Goal: Transaction & Acquisition: Purchase product/service

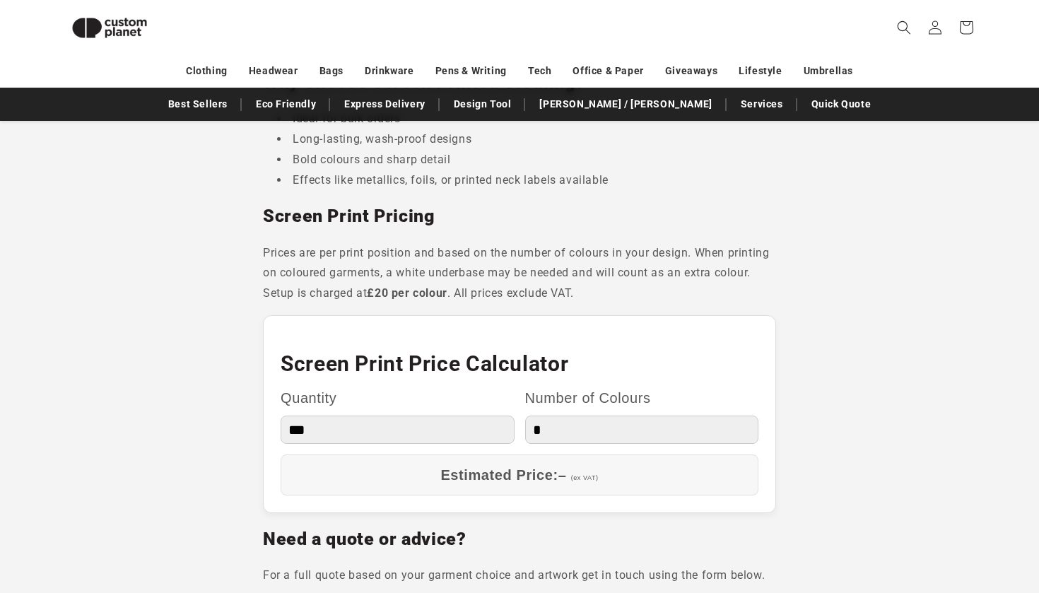
scroll to position [1078, 0]
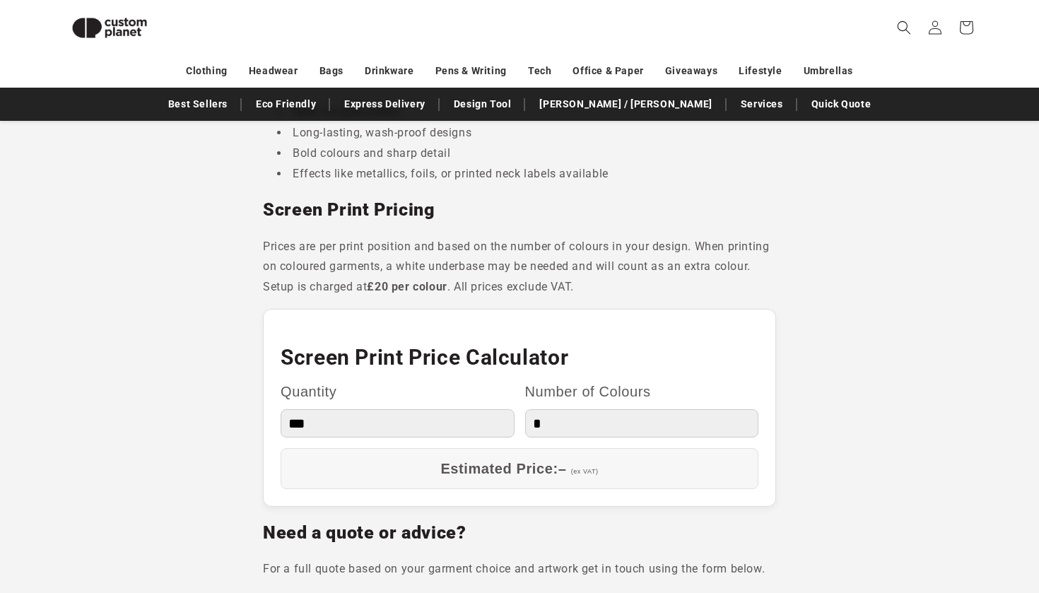
select select "*"
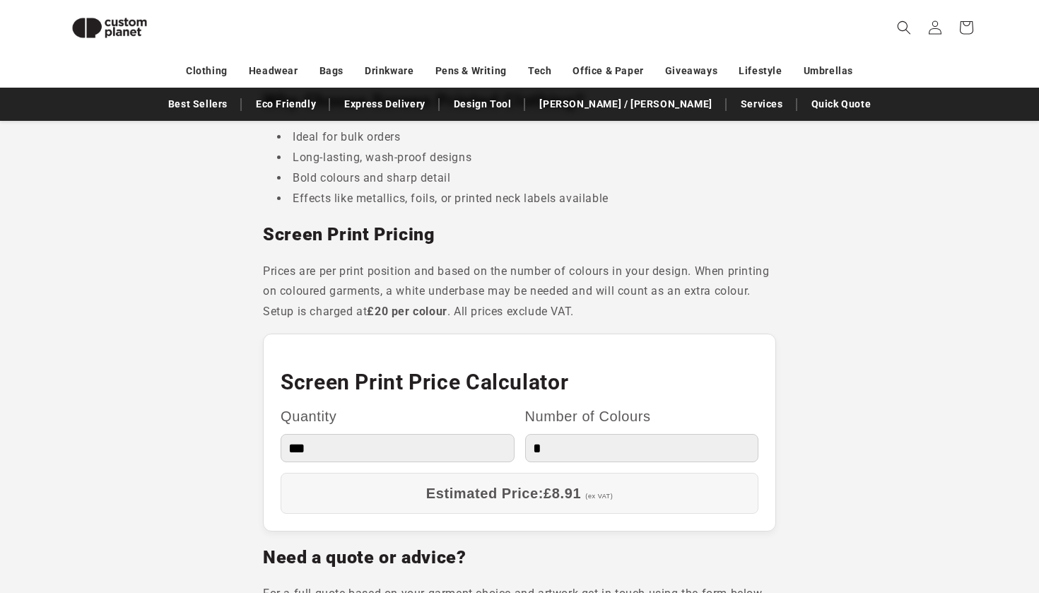
scroll to position [1109, 0]
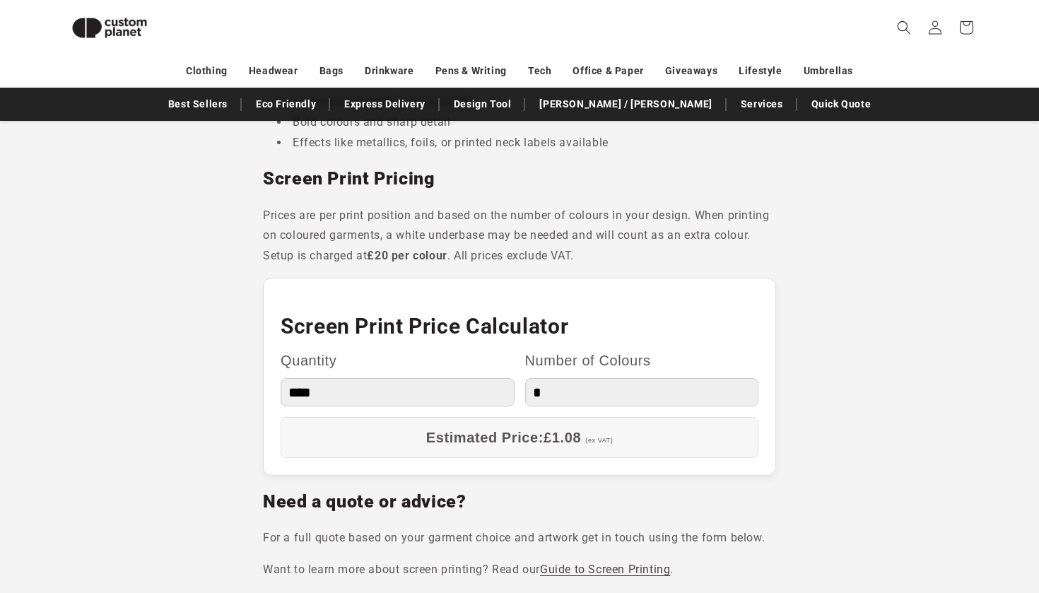
select select "**"
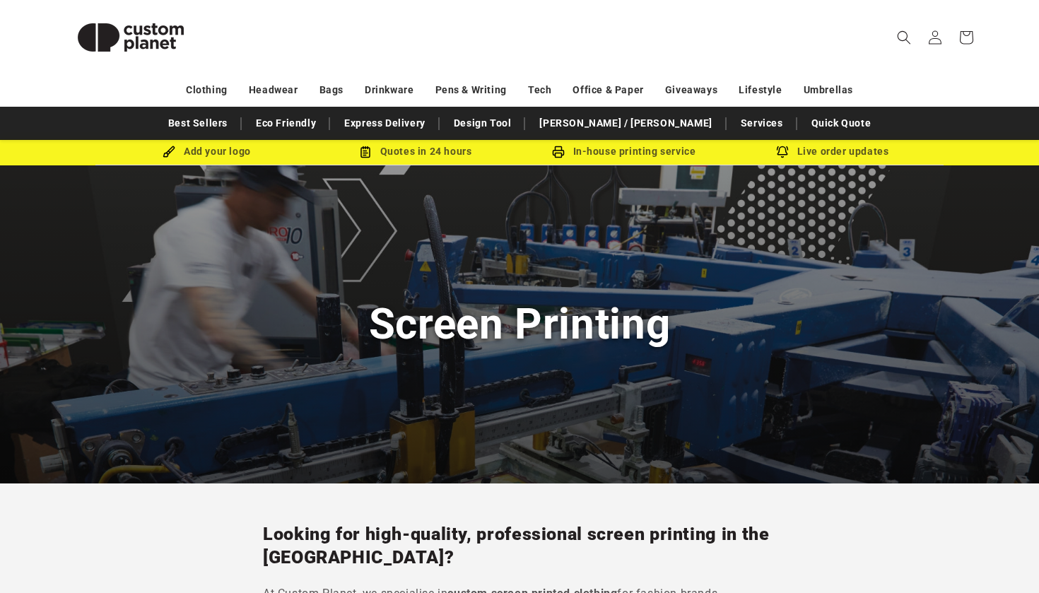
scroll to position [24, 0]
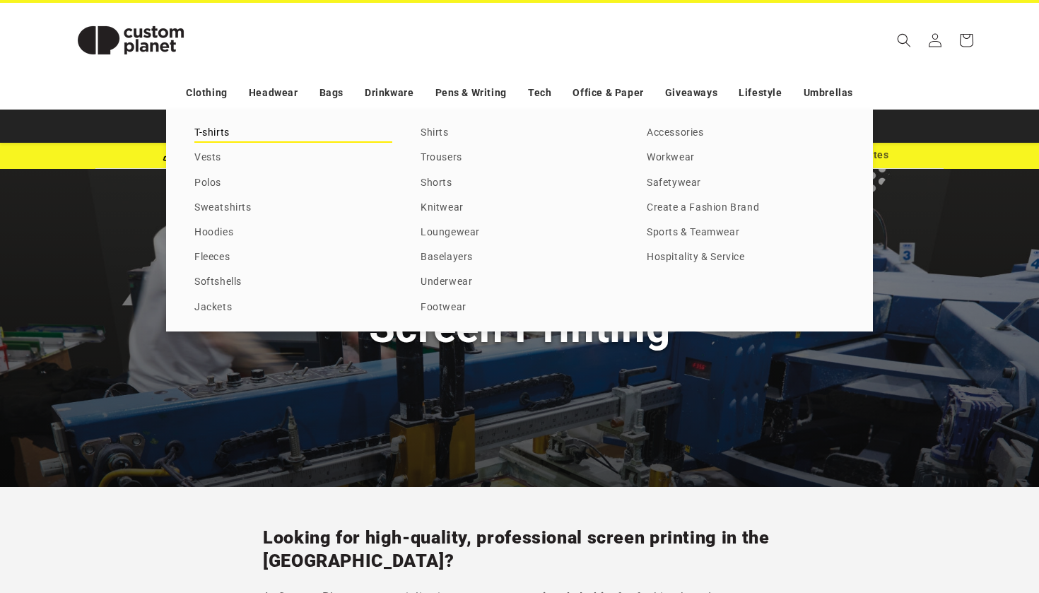
click at [209, 133] on link "T-shirts" at bounding box center [293, 133] width 198 height 19
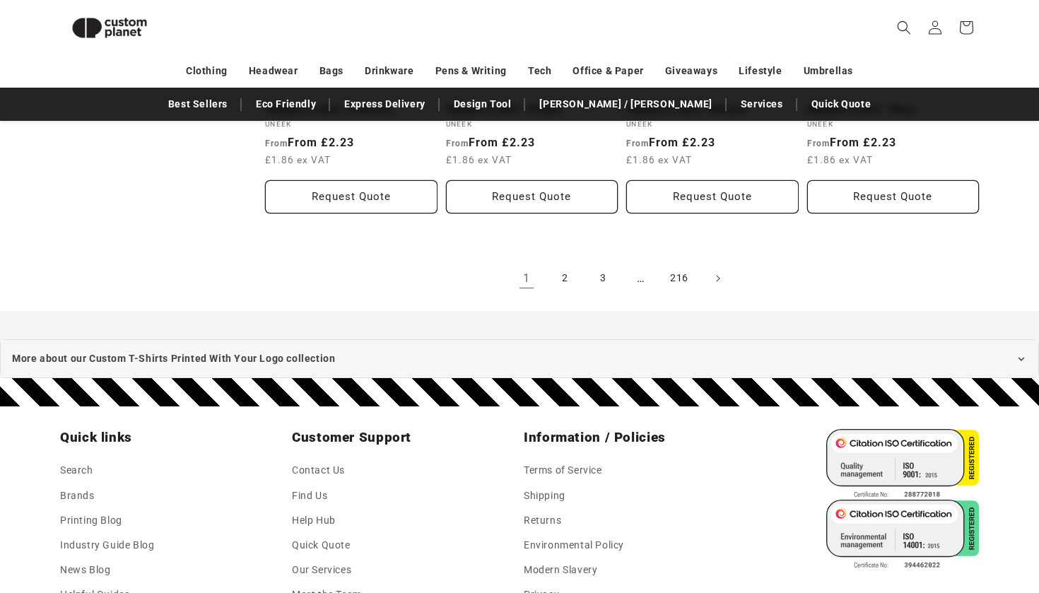
scroll to position [1716, 0]
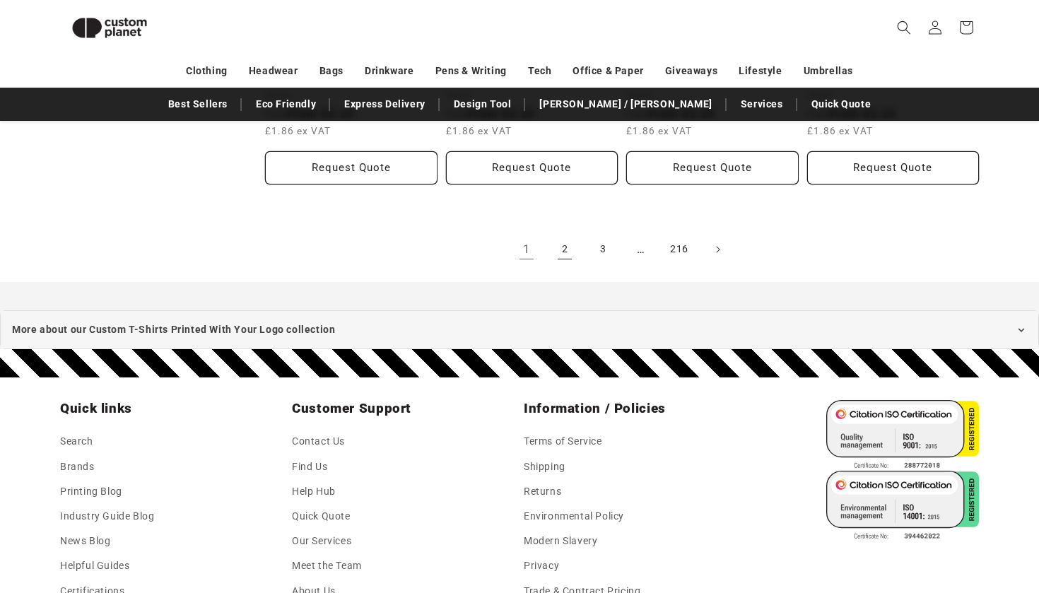
click at [565, 234] on link "2" at bounding box center [564, 249] width 31 height 31
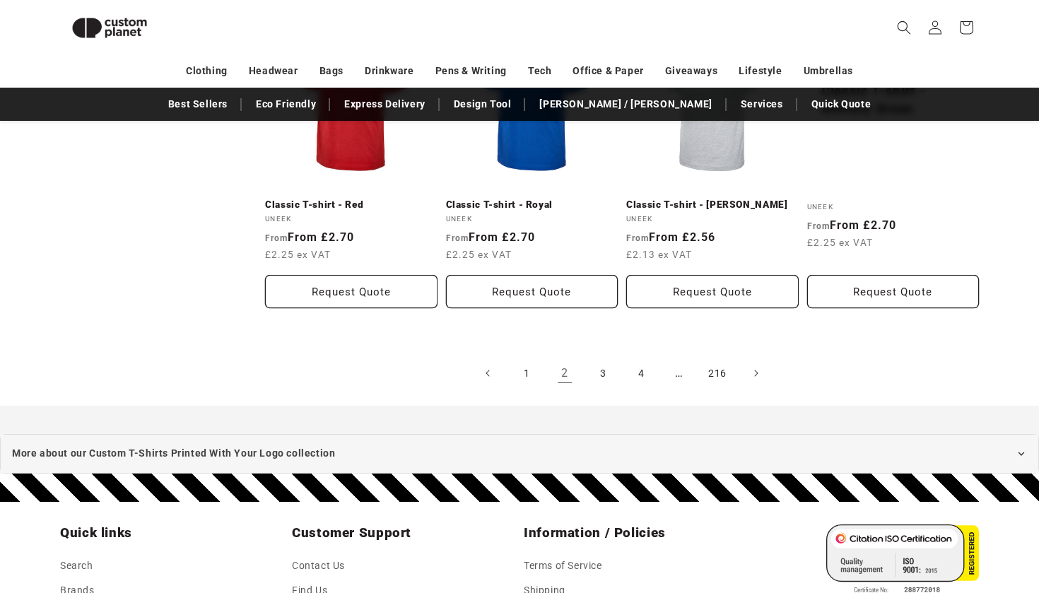
scroll to position [1572, 0]
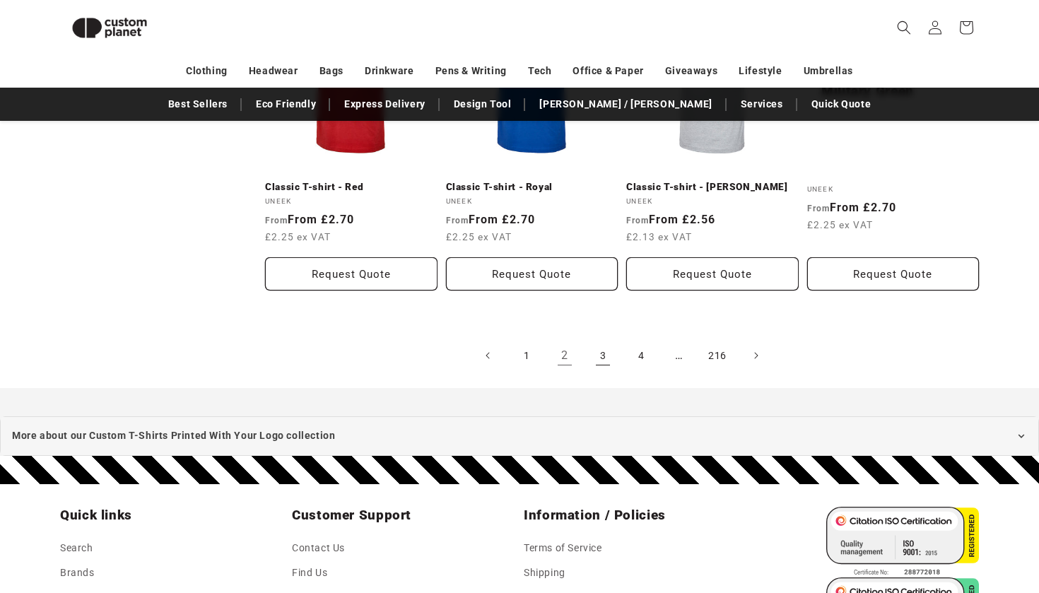
click at [595, 340] on link "3" at bounding box center [602, 355] width 31 height 31
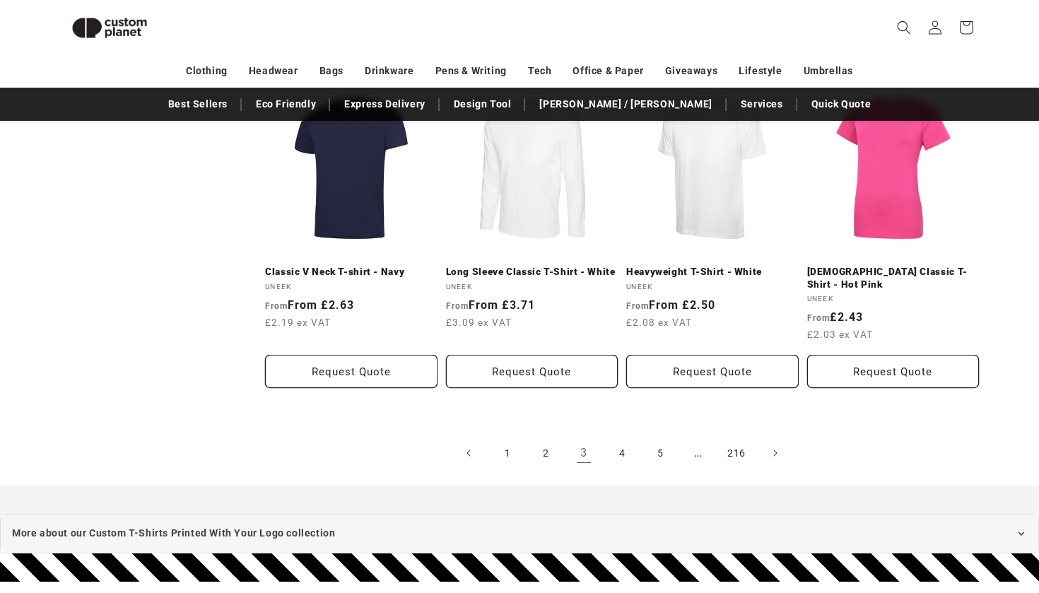
scroll to position [1500, 0]
click at [584, 437] on link "3" at bounding box center [583, 452] width 31 height 31
click at [583, 437] on link "3" at bounding box center [583, 452] width 31 height 31
click at [606, 437] on link "4" at bounding box center [621, 452] width 31 height 31
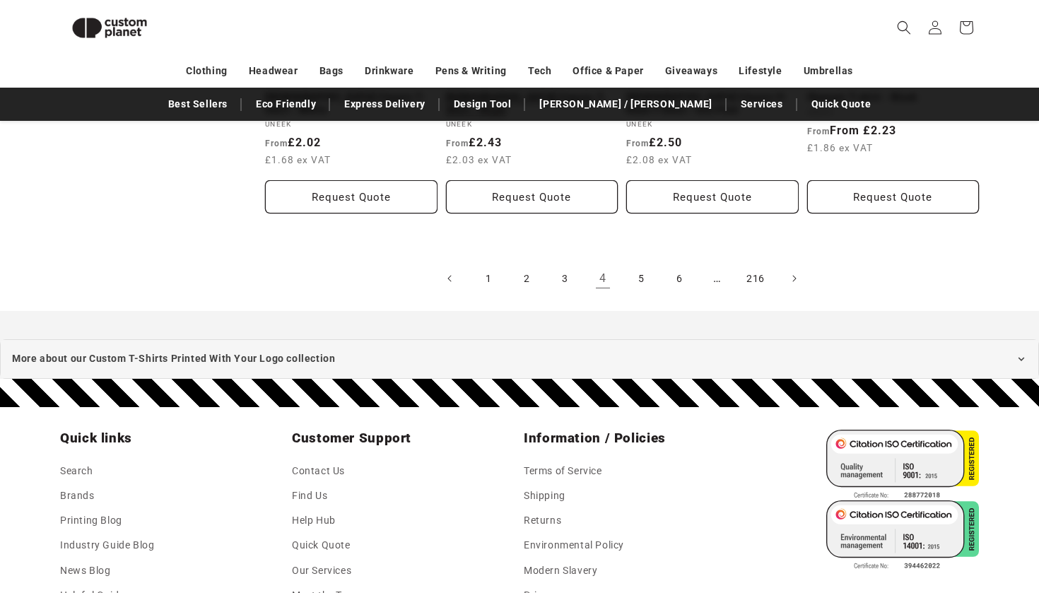
scroll to position [1685, 0]
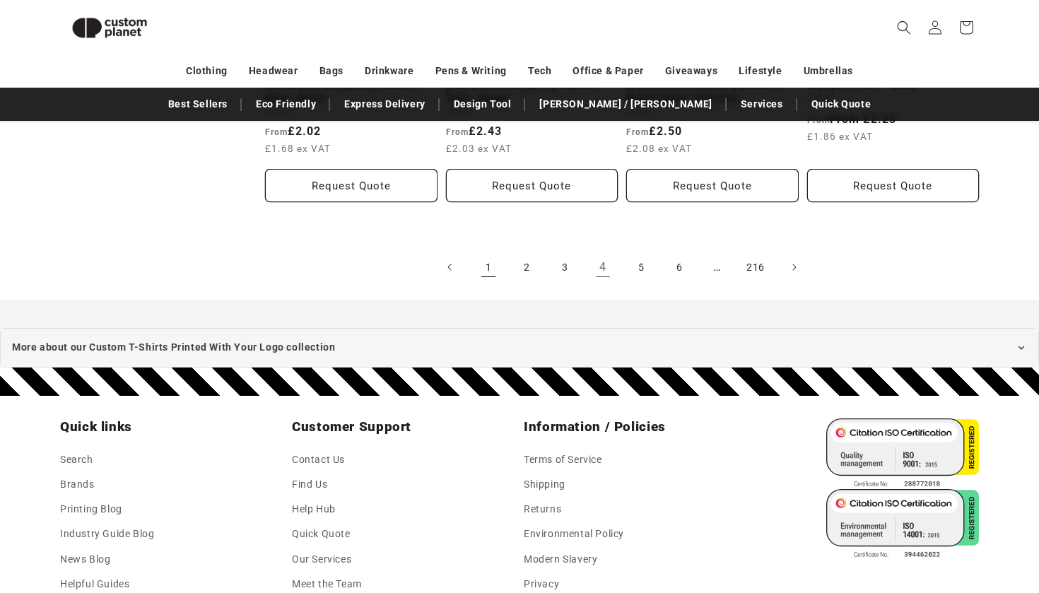
click at [488, 252] on link "1" at bounding box center [488, 267] width 31 height 31
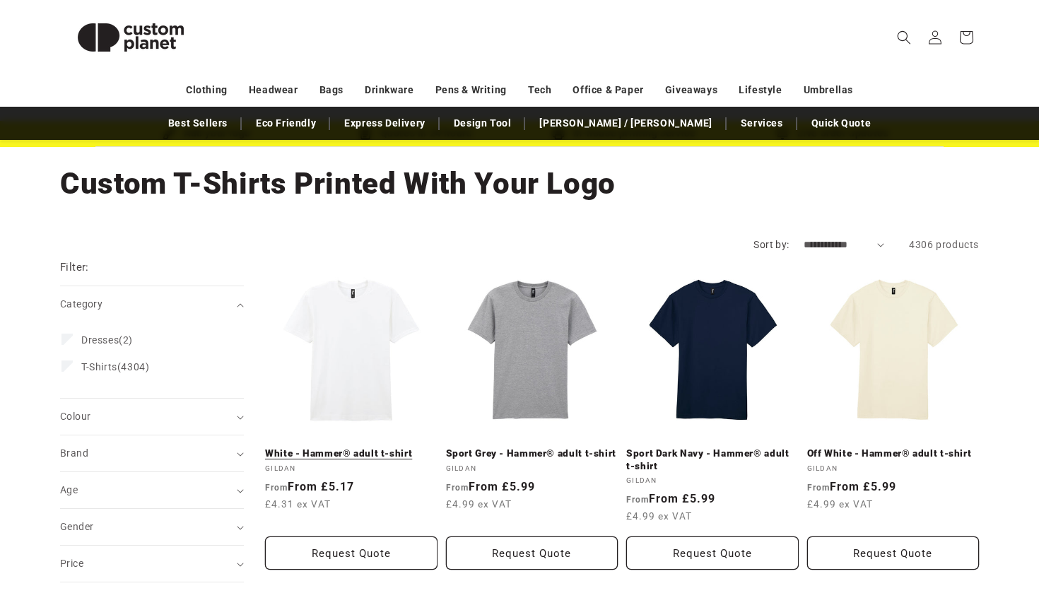
scroll to position [41, 0]
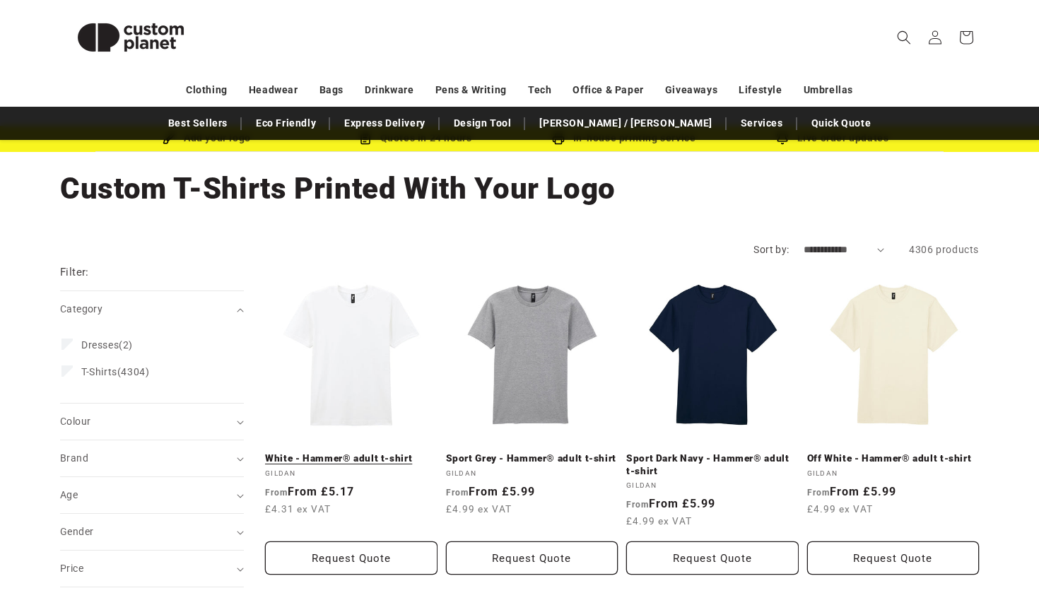
click at [384, 452] on link "White - Hammer® adult t-shirt" at bounding box center [351, 458] width 172 height 13
